Goal: Task Accomplishment & Management: Manage account settings

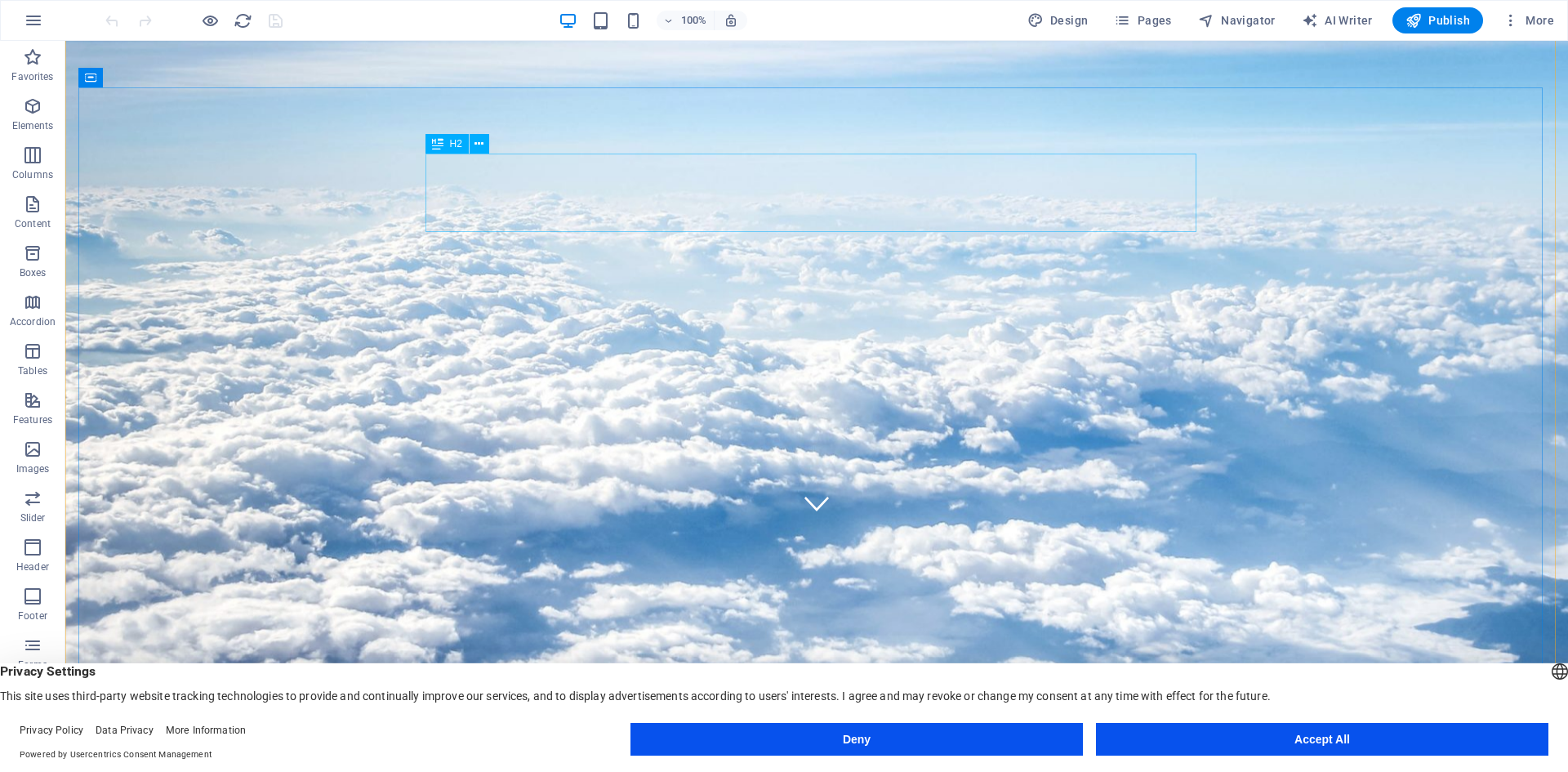
scroll to position [245, 0]
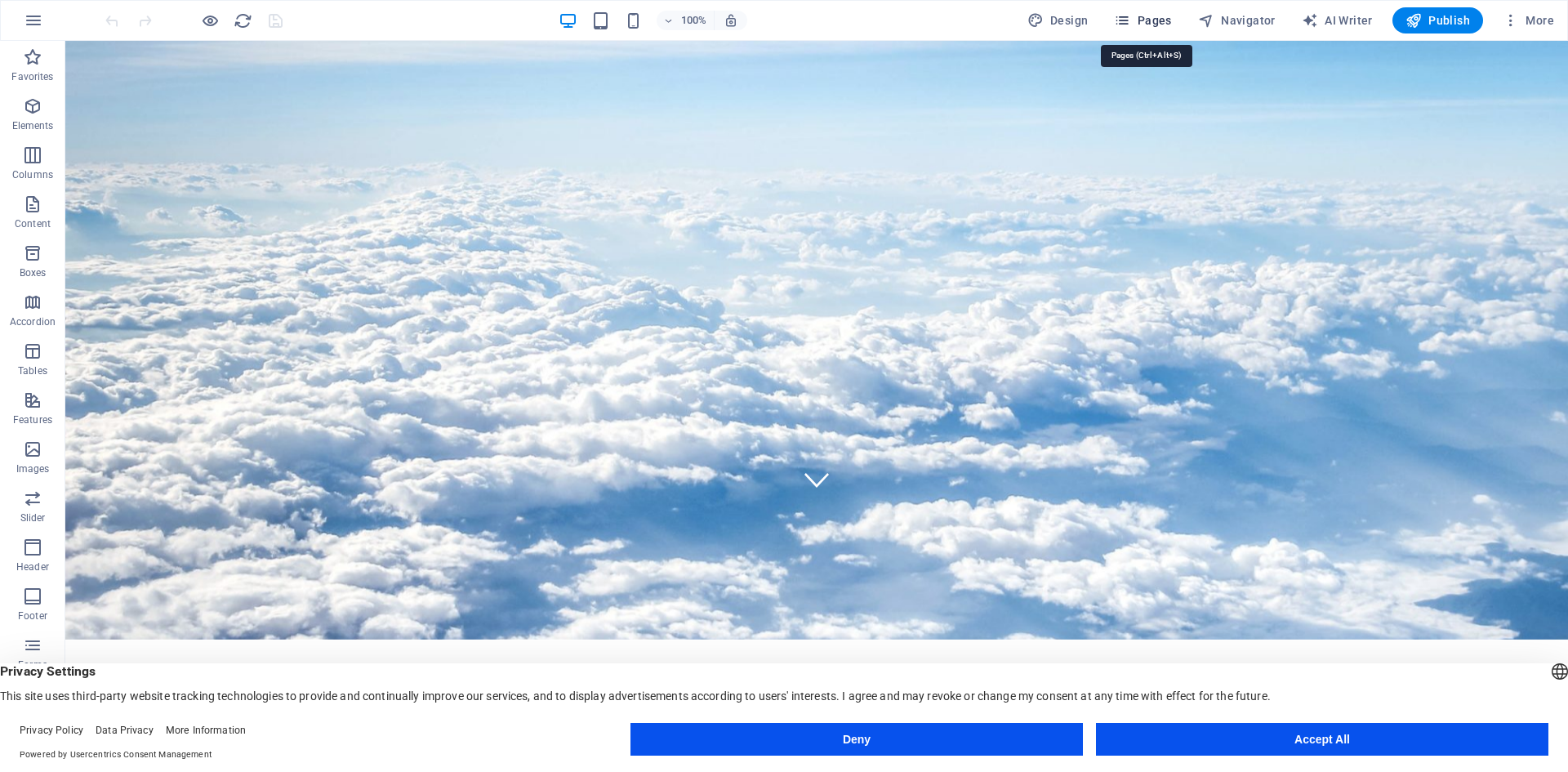
click at [1161, 12] on span "Pages" at bounding box center [1142, 20] width 58 height 16
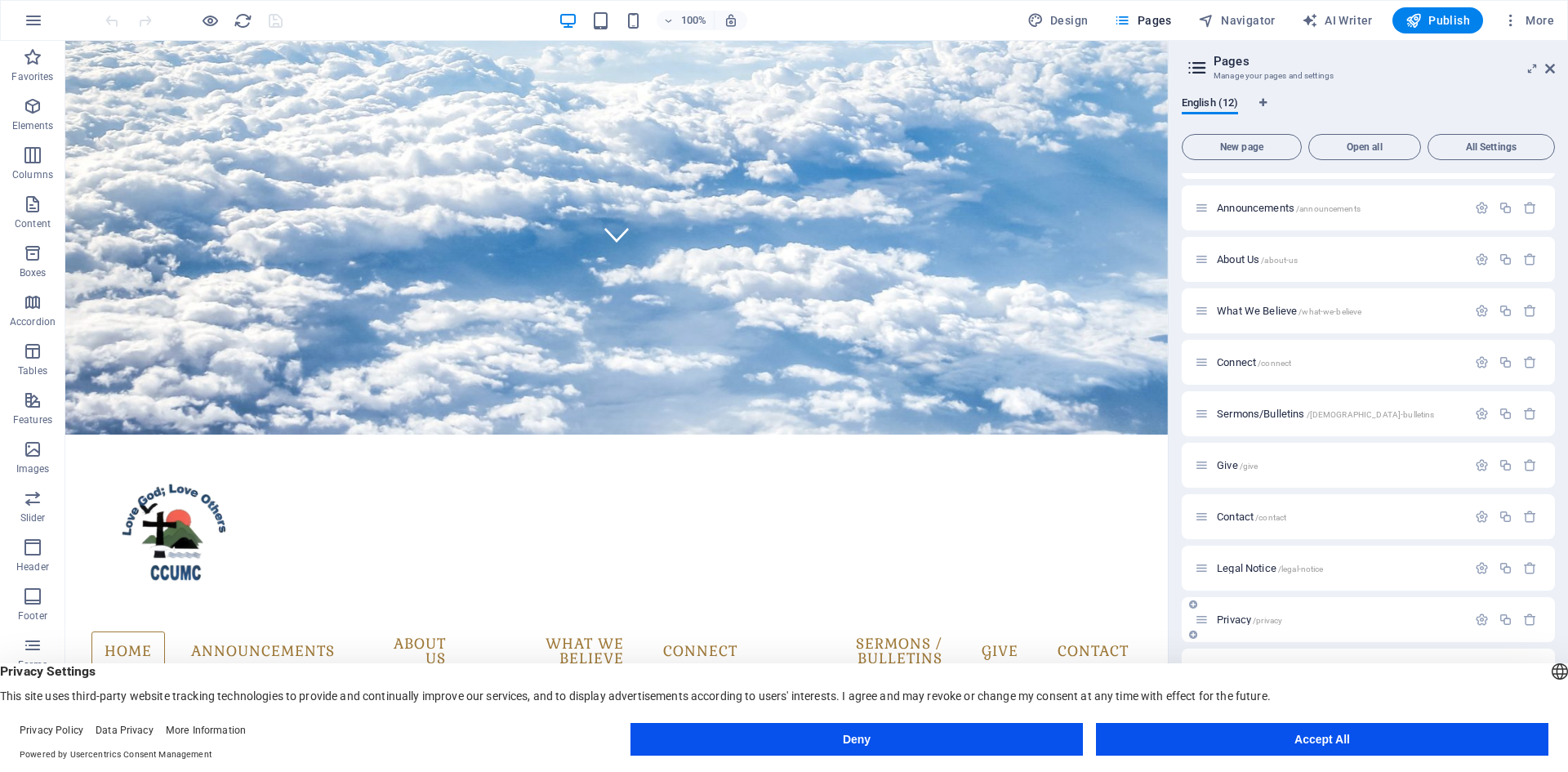
scroll to position [58, 0]
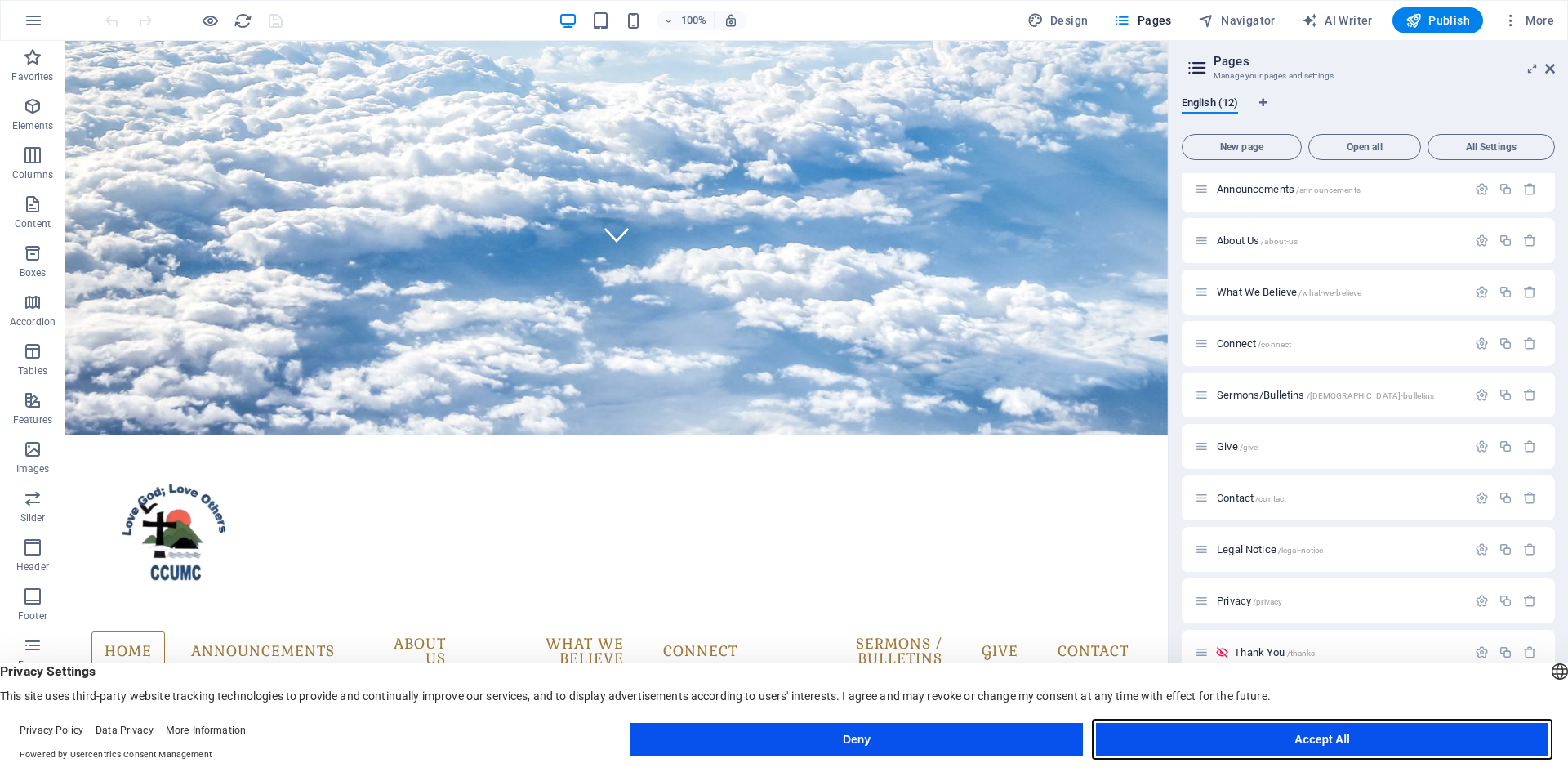
click at [1305, 743] on button "Accept All" at bounding box center [1321, 739] width 452 height 33
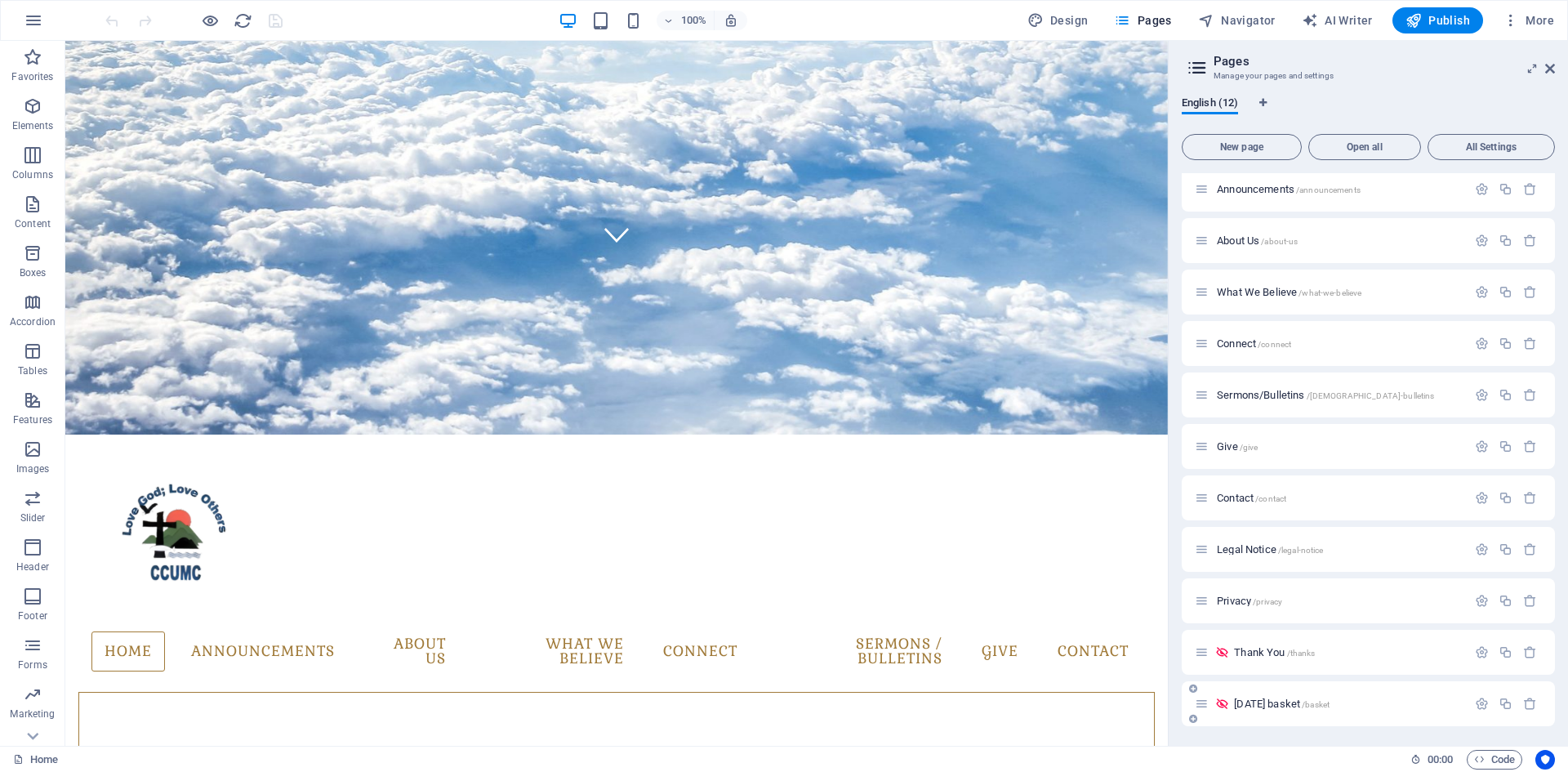
click at [1255, 700] on span "[DATE] basket /basket" at bounding box center [1281, 704] width 95 height 12
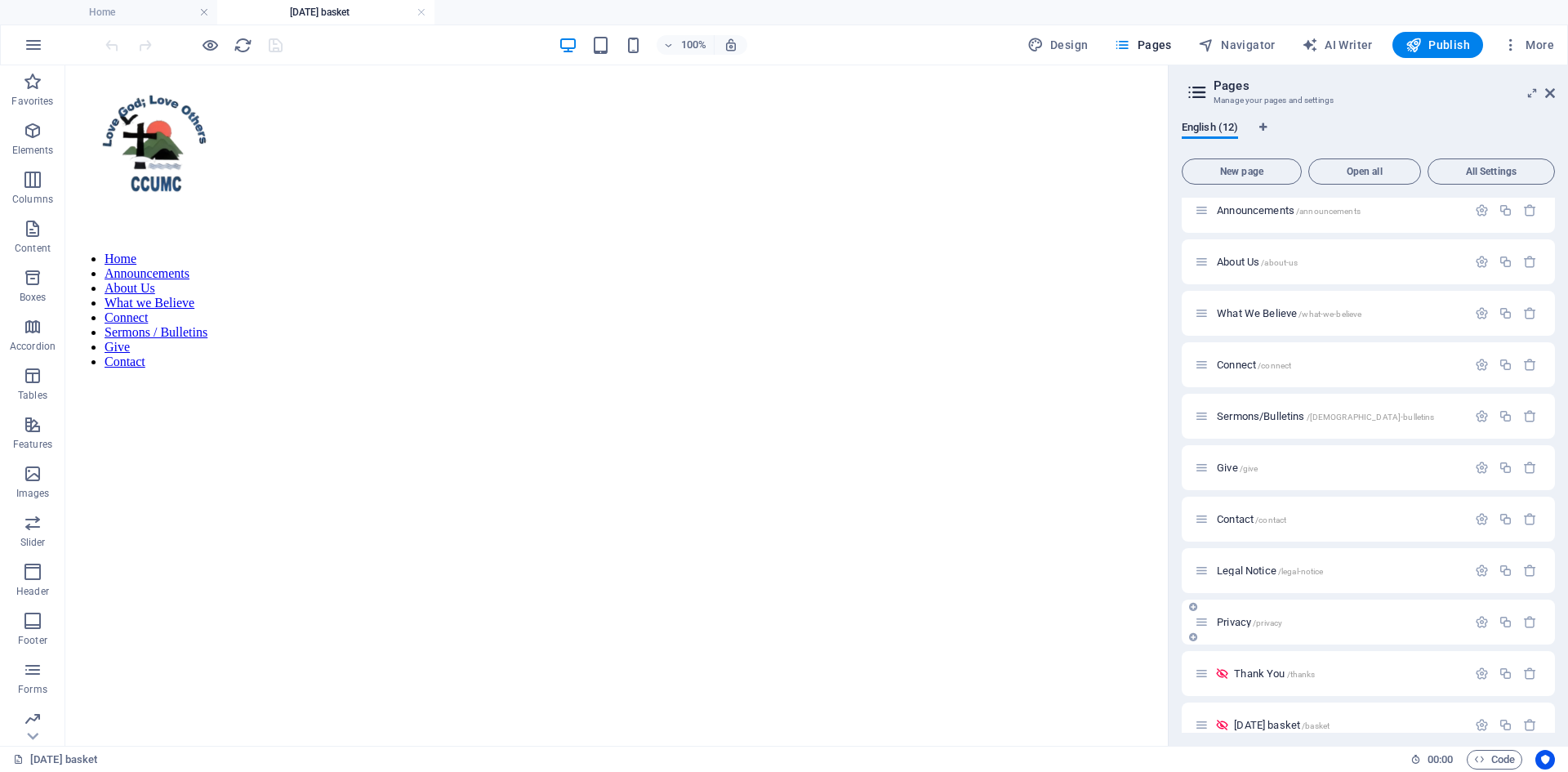
scroll to position [83, 0]
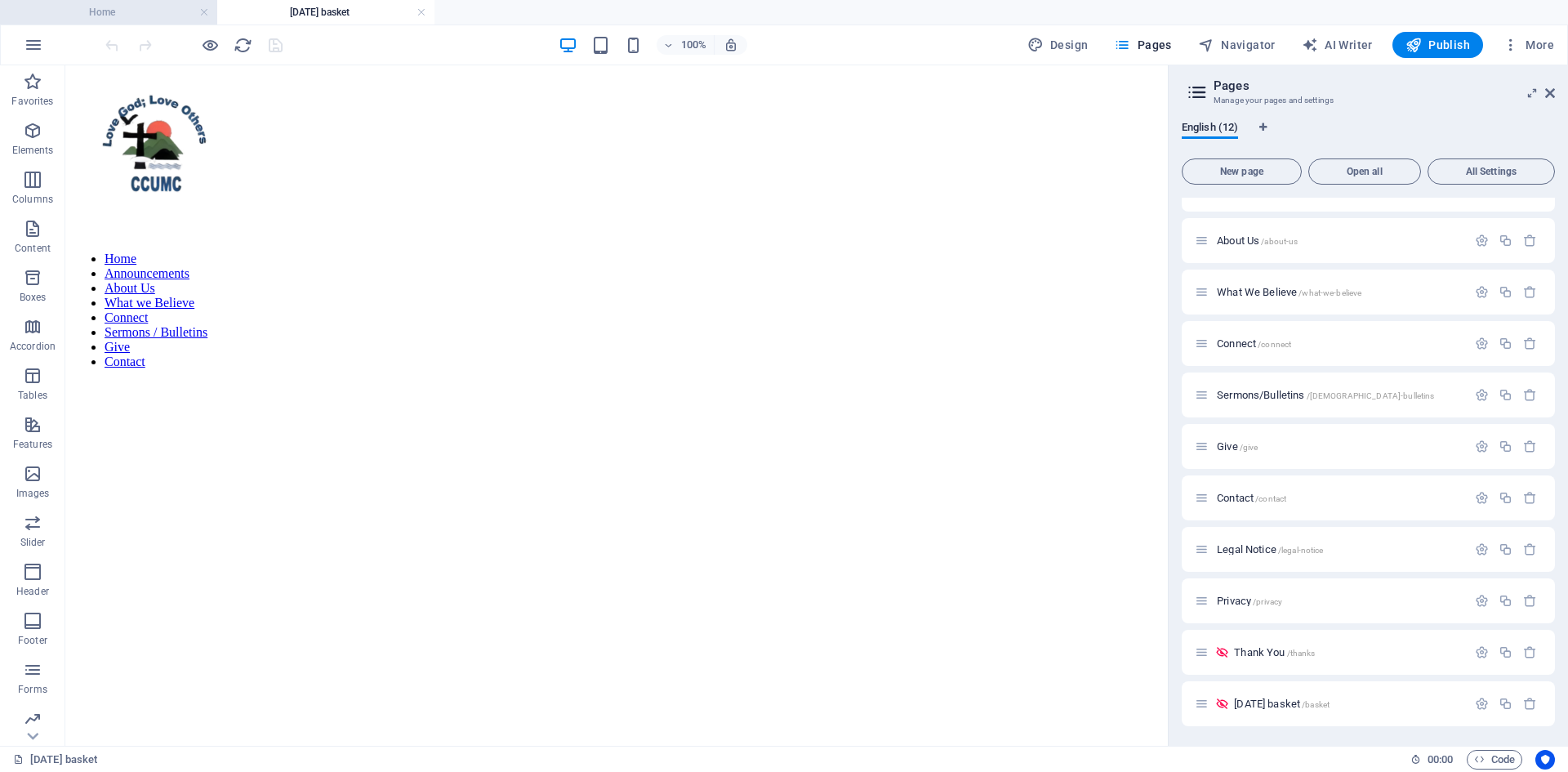
click at [123, 11] on h4 "Home" at bounding box center [108, 12] width 217 height 18
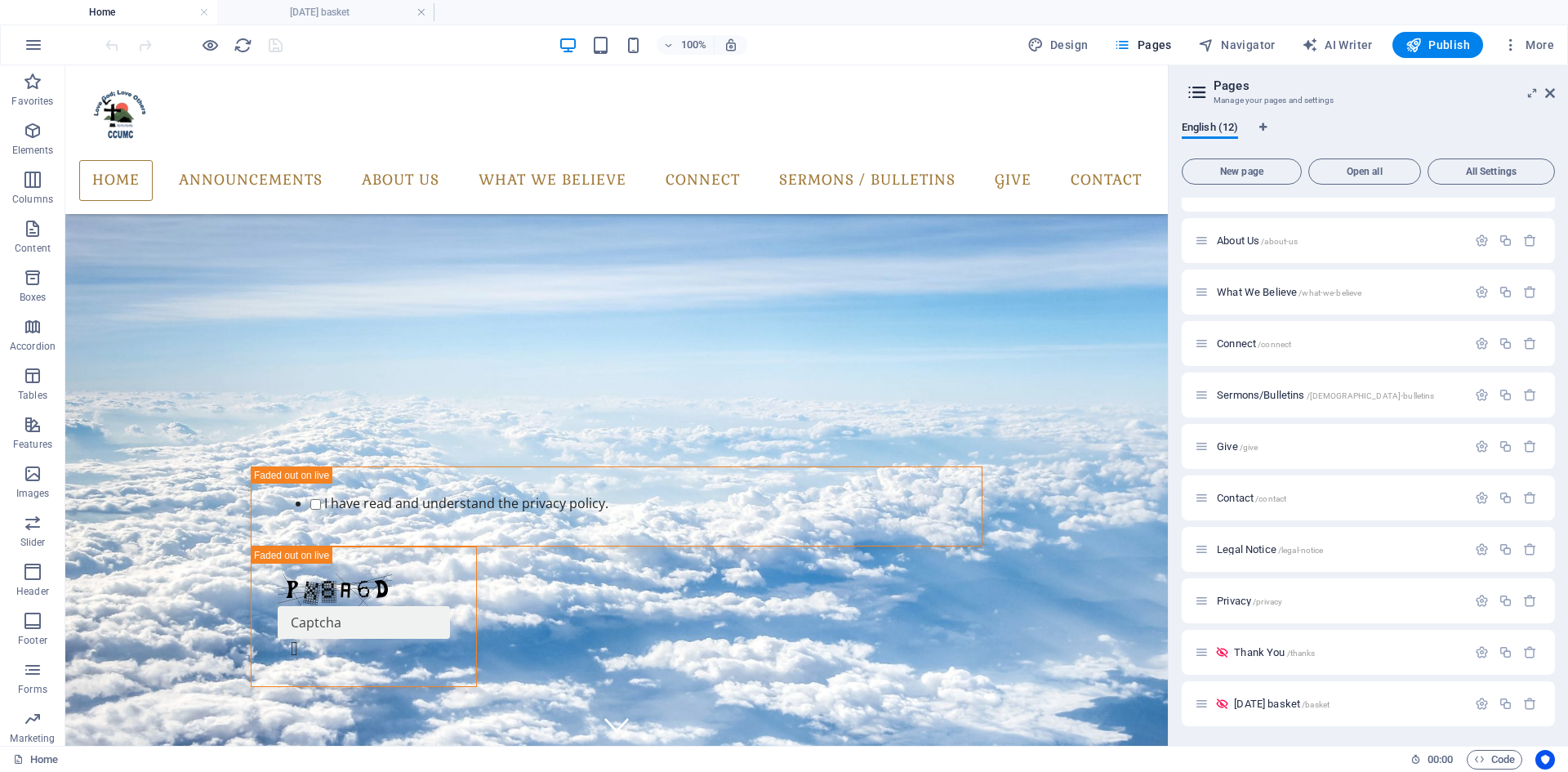
scroll to position [490, 0]
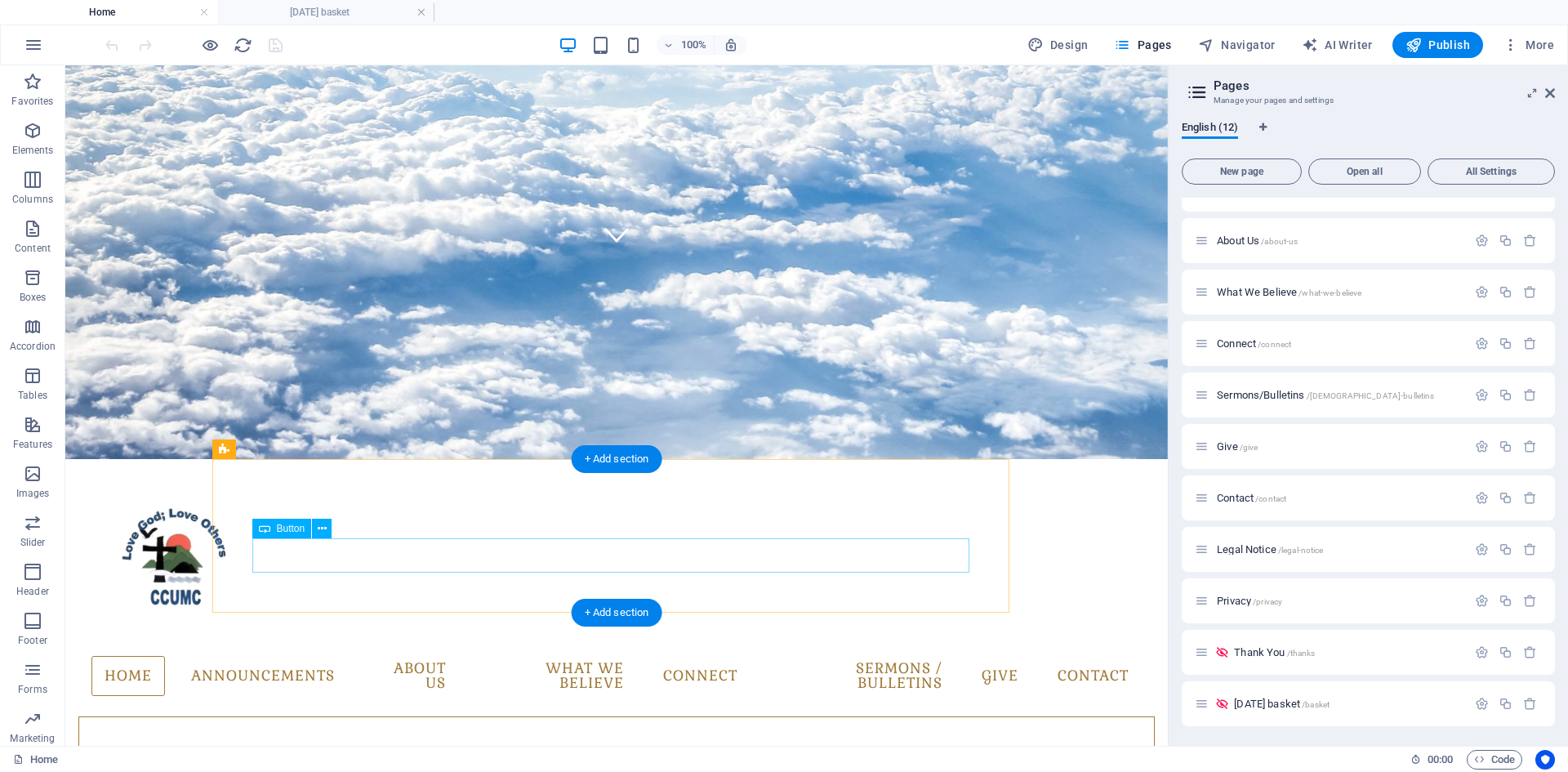
select select "10"
select select
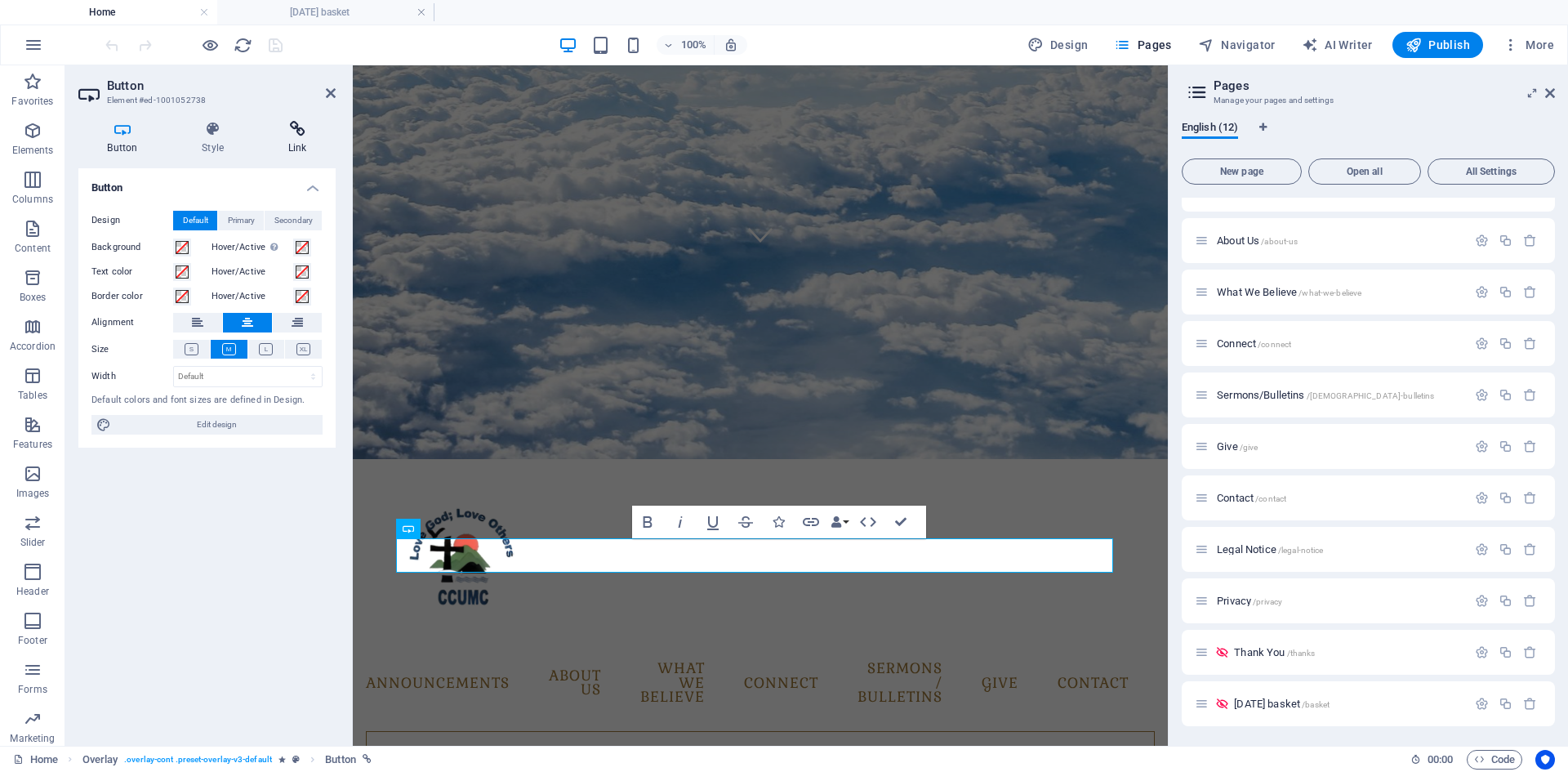
click at [286, 148] on h4 "Link" at bounding box center [296, 138] width 76 height 34
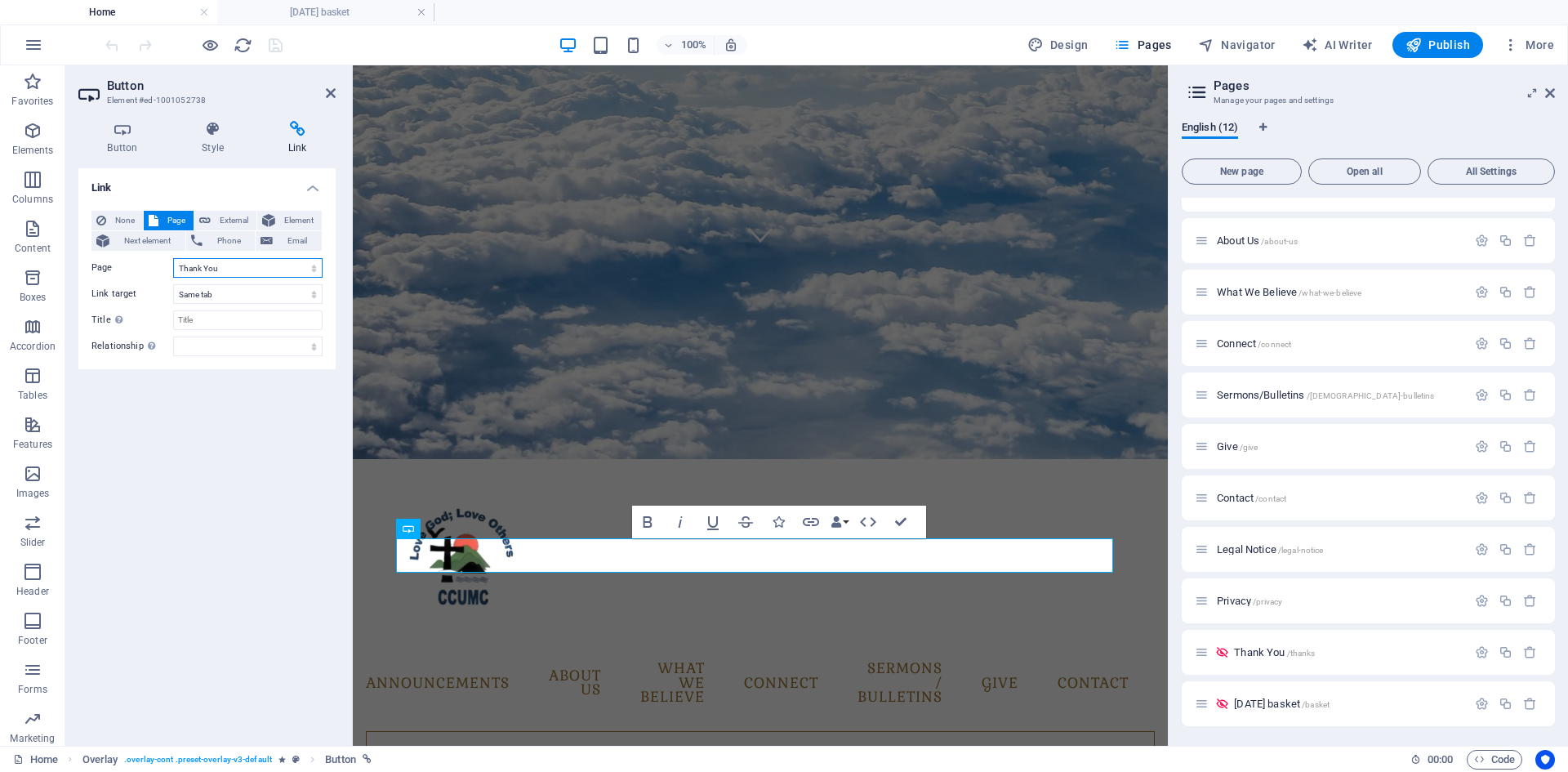
click at [202, 271] on select "Home Announcements About Us What We Believe Connect Sermons/Bulletins Give Cont…" at bounding box center [247, 267] width 149 height 20
select select "11"
click at [173, 258] on select "Home Announcements About Us What We Believe Connect Sermons/Bulletins Give Cont…" at bounding box center [247, 267] width 149 height 20
click at [271, 44] on icon "save" at bounding box center [276, 46] width 19 height 19
checkbox input "false"
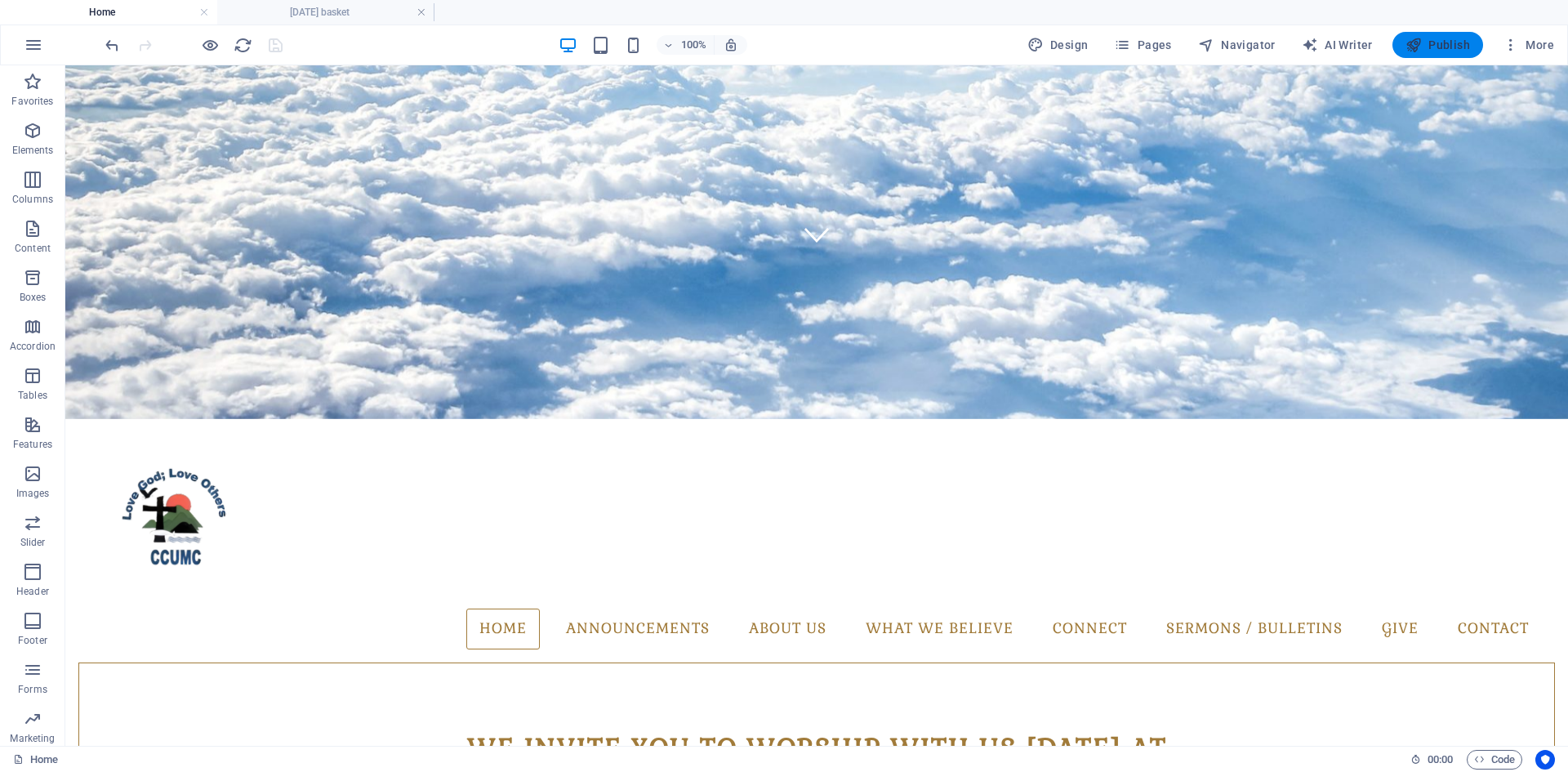
click at [1428, 48] on span "Publish" at bounding box center [1437, 45] width 64 height 16
